Goal: Task Accomplishment & Management: Manage account settings

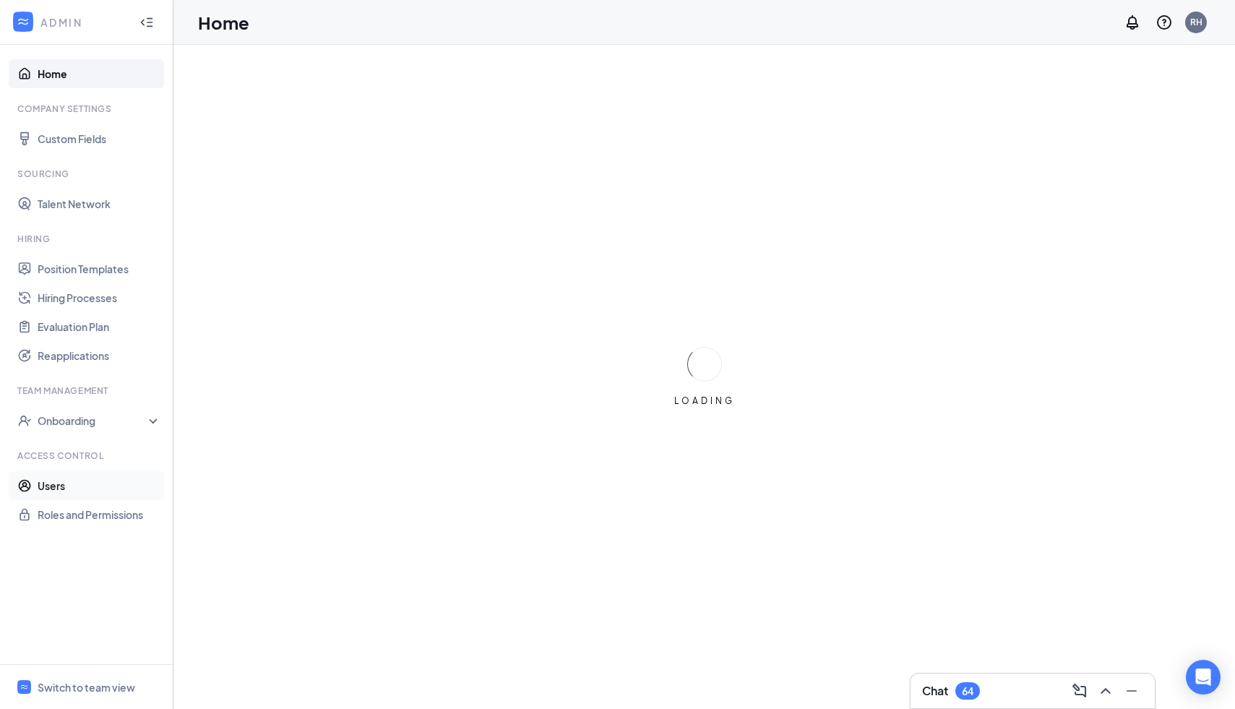
click at [61, 489] on link "Users" at bounding box center [100, 485] width 124 height 29
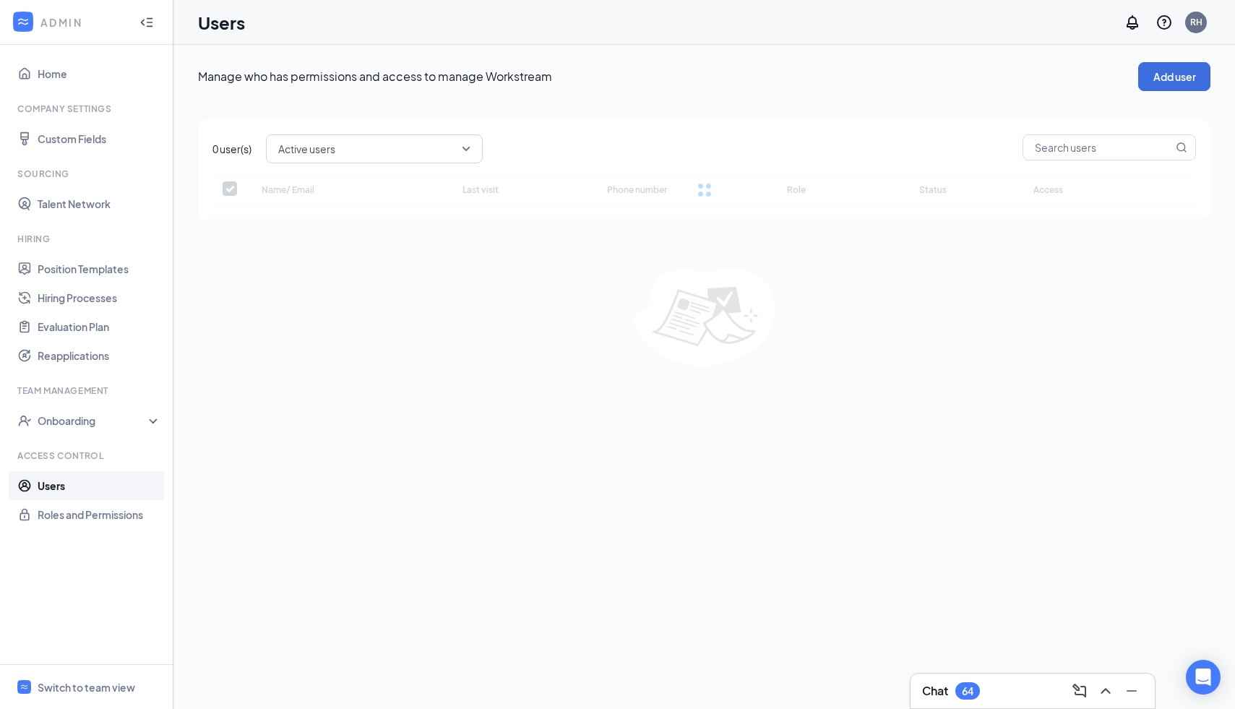
checkbox input "false"
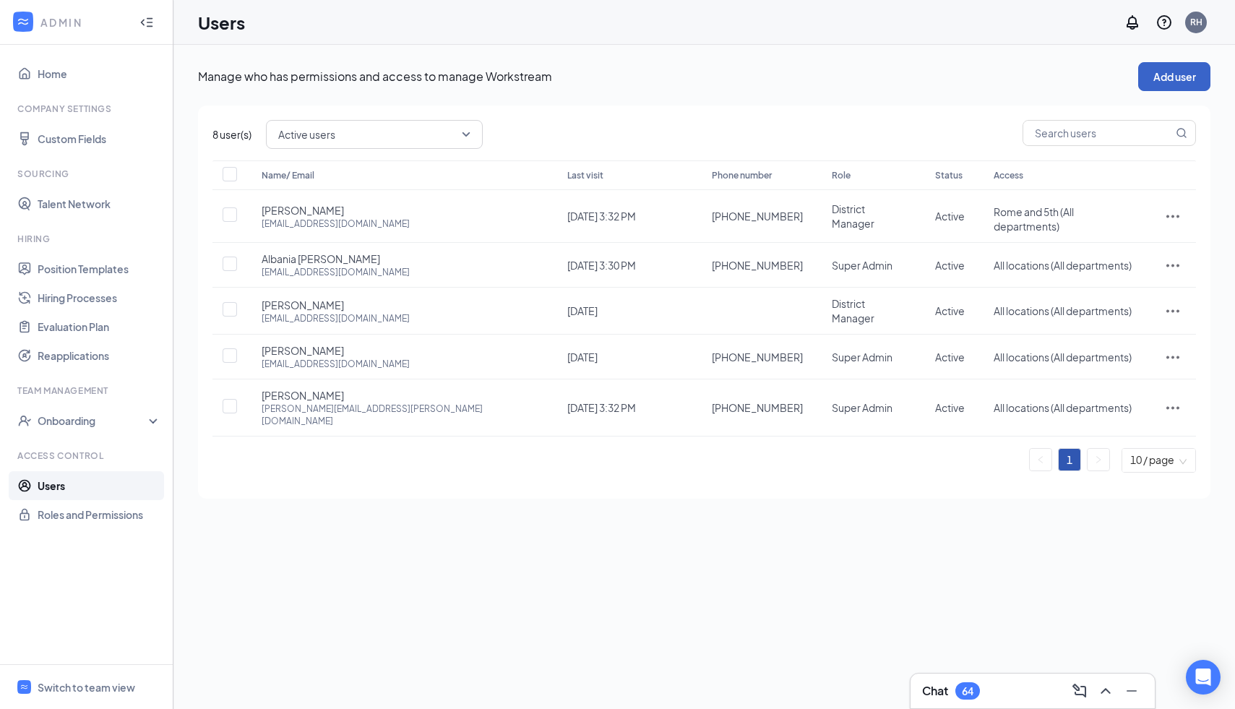
click at [1154, 64] on button "Add user" at bounding box center [1174, 76] width 72 height 29
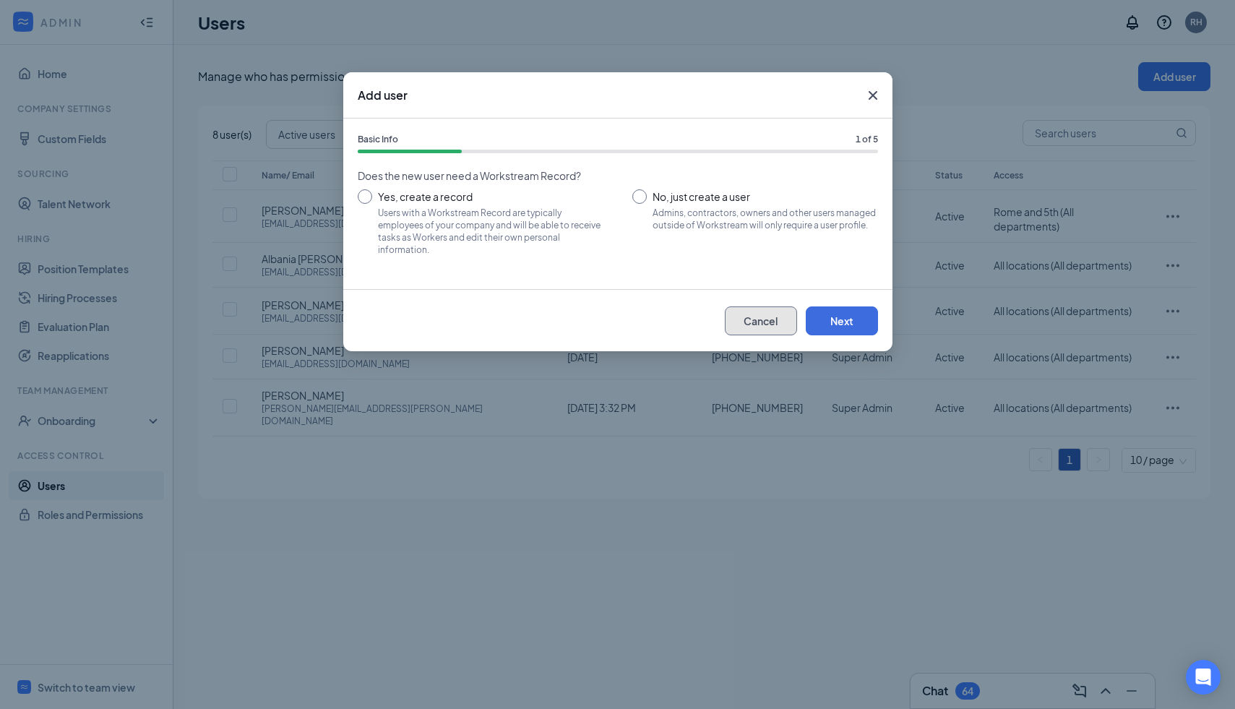
click at [762, 324] on button "Cancel" at bounding box center [761, 320] width 72 height 29
